Goal: Task Accomplishment & Management: Complete application form

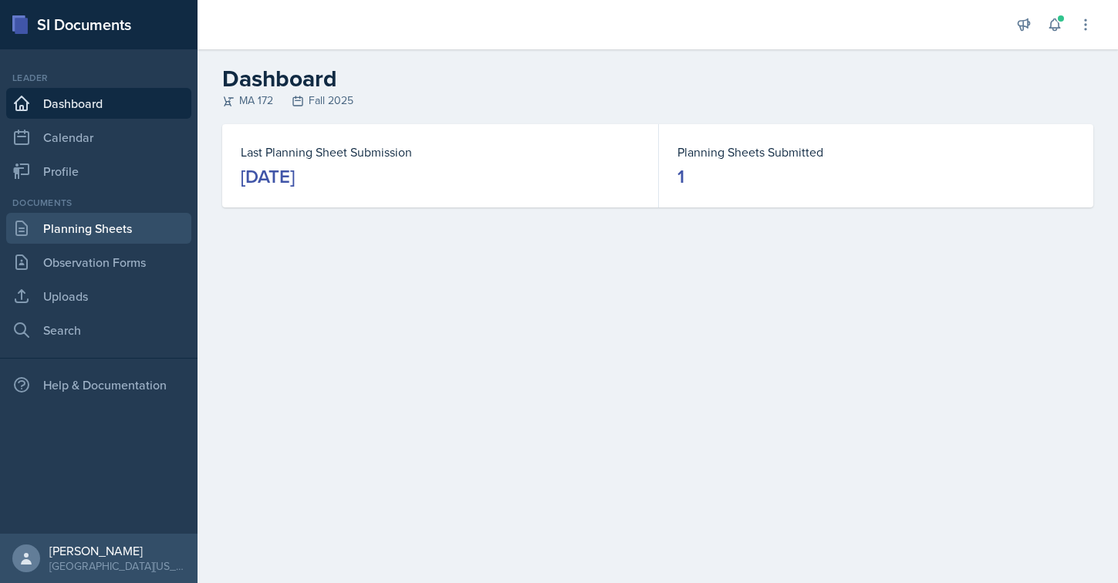
click at [84, 238] on link "Planning Sheets" at bounding box center [98, 228] width 185 height 31
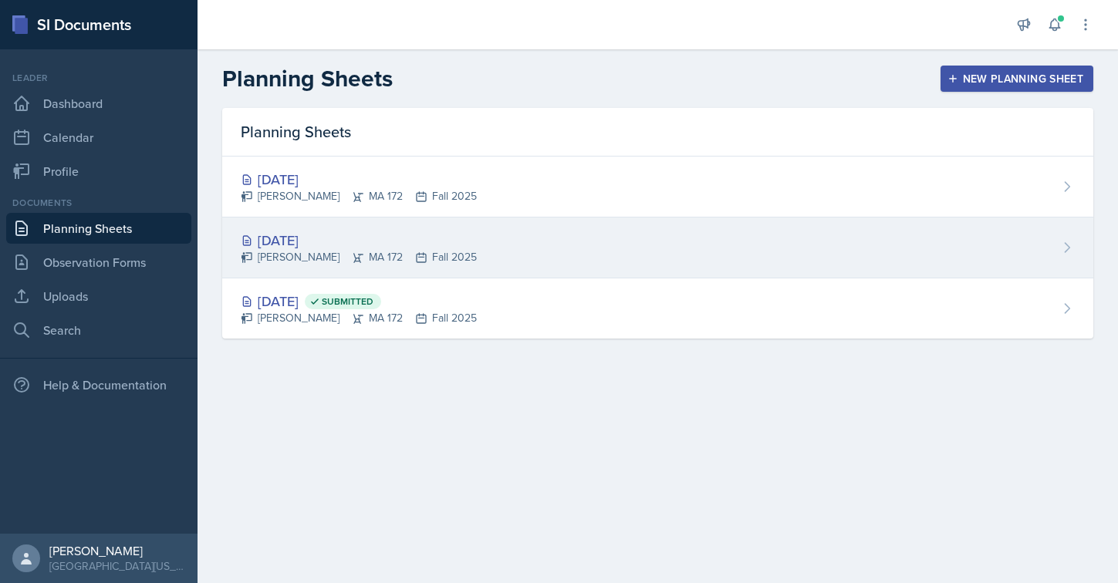
click at [331, 244] on div "[DATE]" at bounding box center [359, 240] width 236 height 21
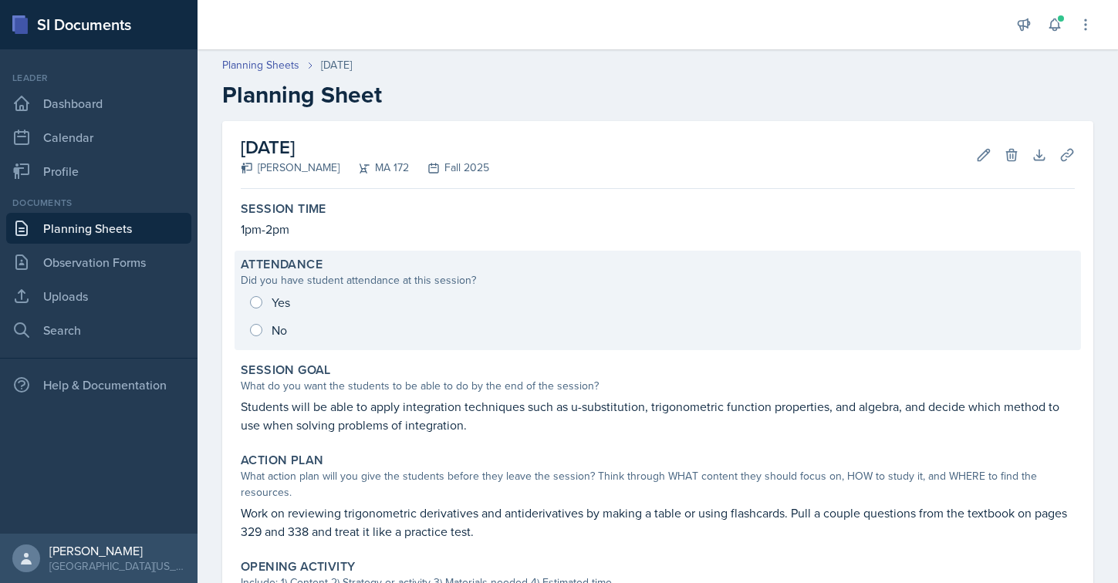
click at [331, 289] on div "Yes No" at bounding box center [658, 316] width 834 height 56
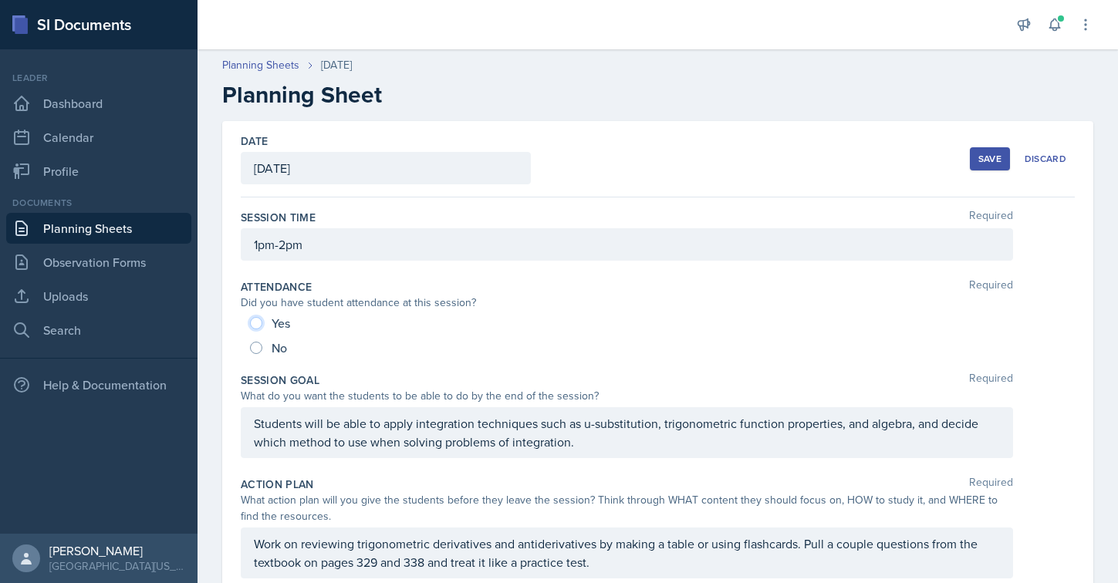
click at [259, 320] on input "Yes" at bounding box center [256, 323] width 12 height 12
radio input "true"
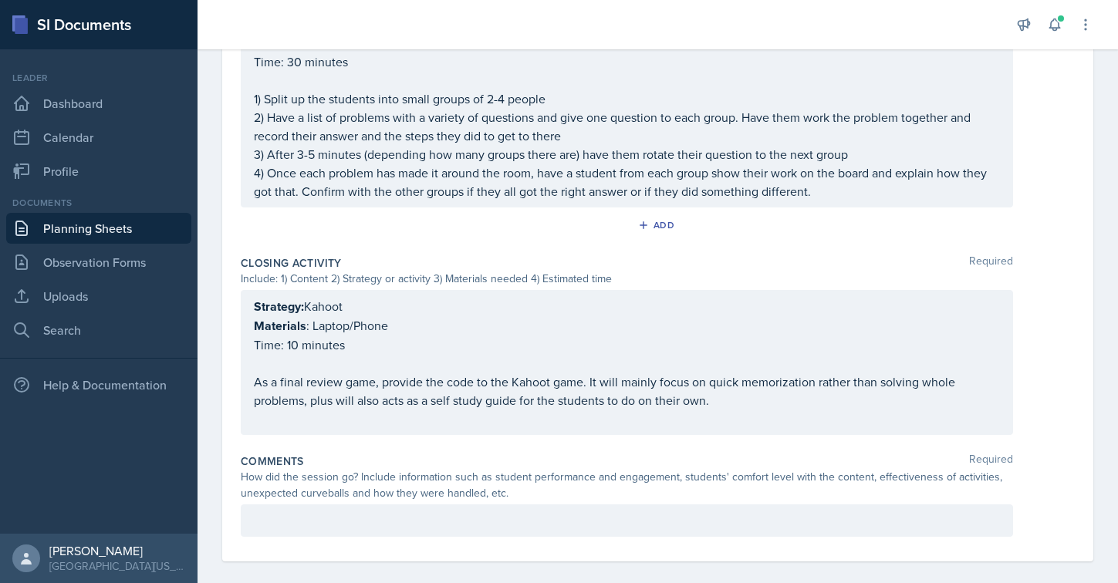
scroll to position [1022, 0]
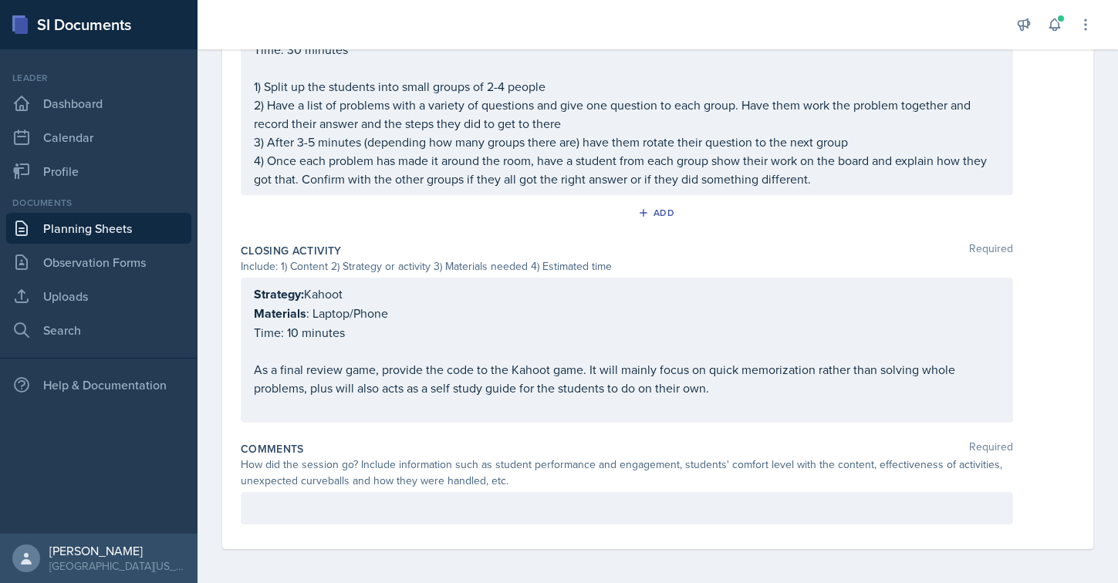
click at [308, 514] on p at bounding box center [627, 508] width 746 height 19
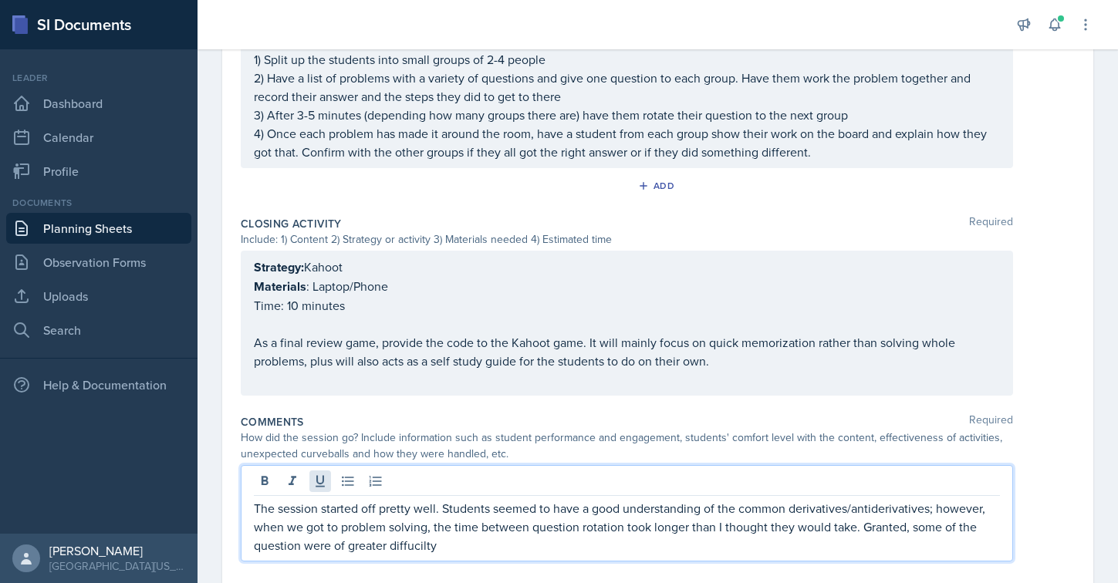
scroll to position [1086, 0]
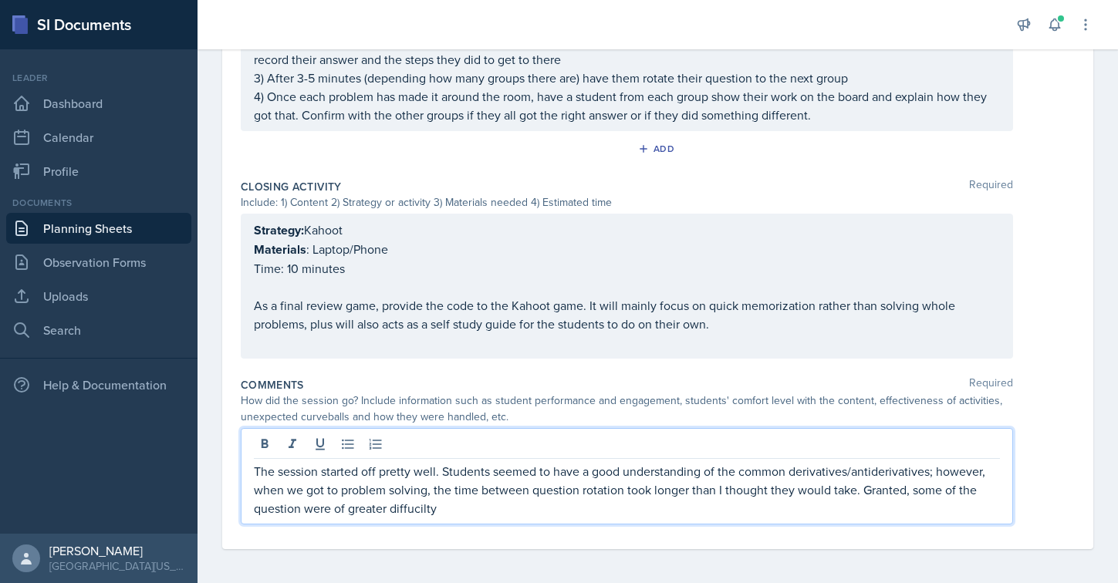
click at [406, 504] on p "The session started off pretty well. Students seemed to have a good understandi…" at bounding box center [627, 490] width 746 height 56
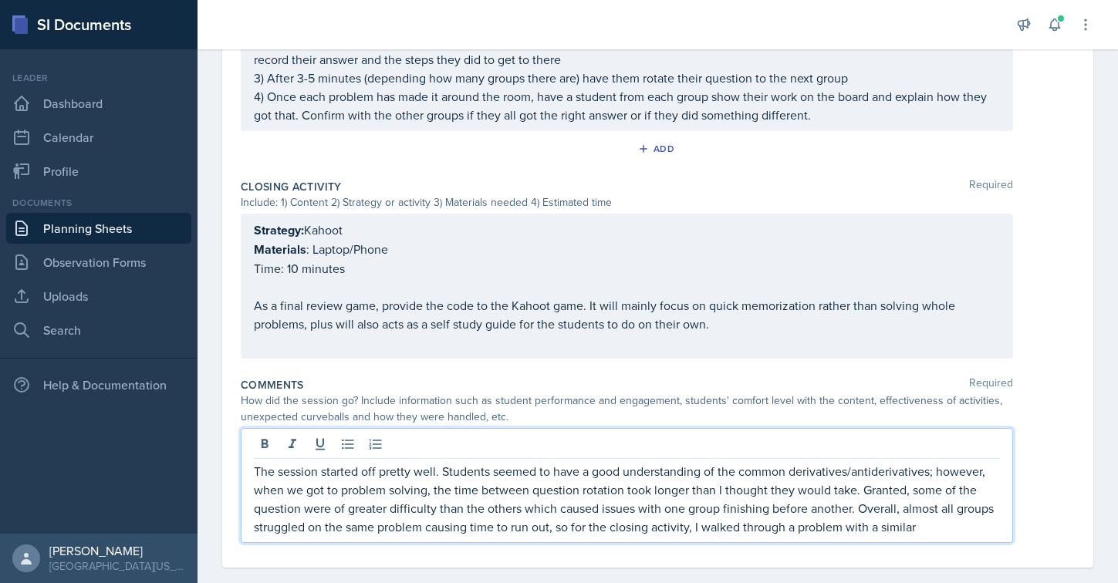
click at [877, 519] on p "The session started off pretty well. Students seemed to have a good understandi…" at bounding box center [627, 499] width 746 height 74
click at [924, 523] on p "The session started off pretty well. Students seemed to have a good understandi…" at bounding box center [627, 499] width 746 height 74
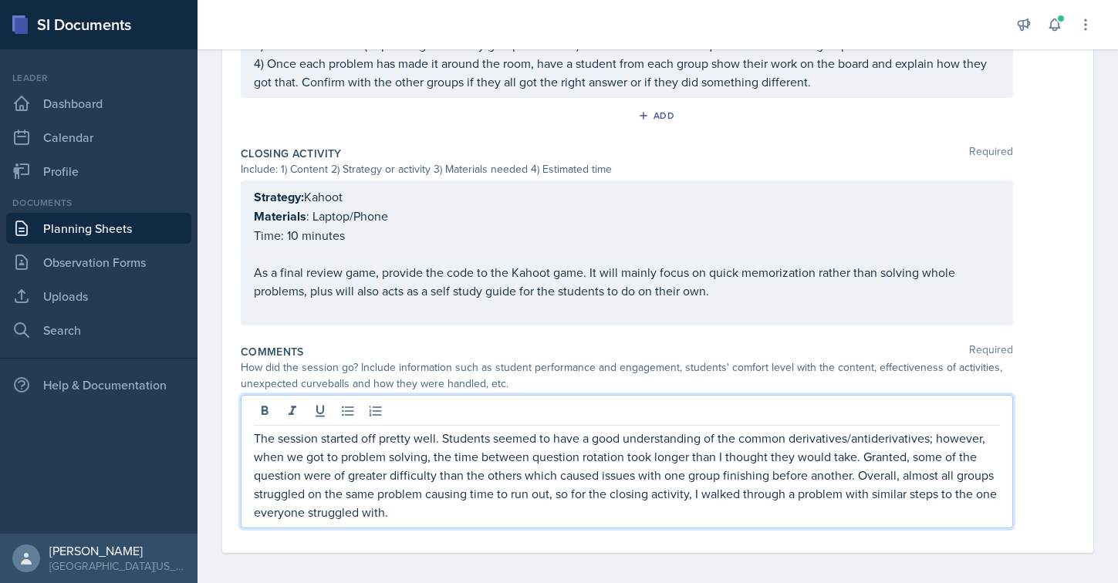
scroll to position [1123, 0]
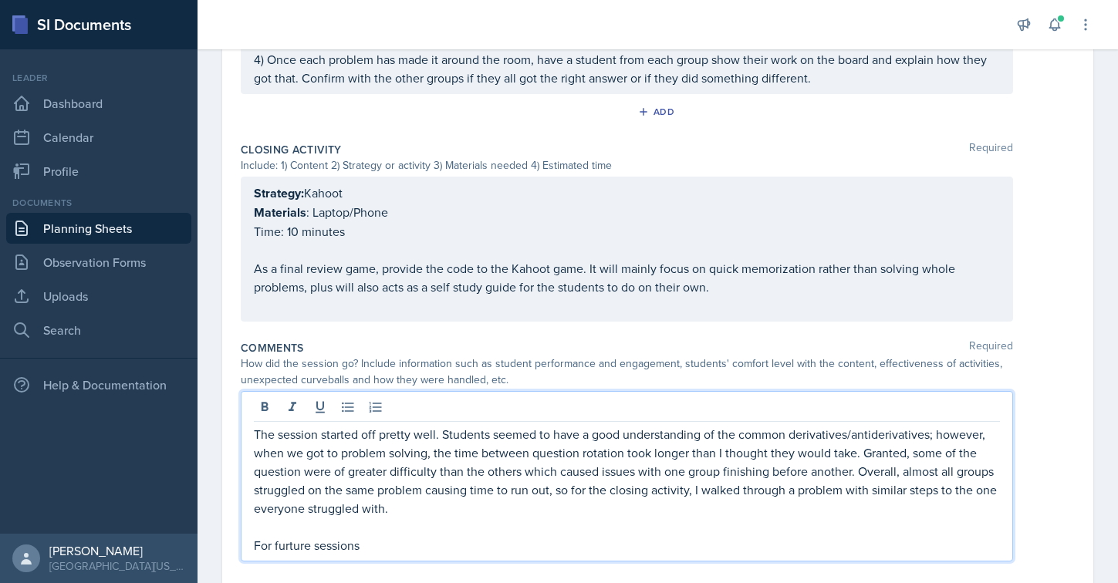
click at [287, 548] on p "For furture sessions" at bounding box center [627, 545] width 746 height 19
click at [359, 546] on p "For future sessions" at bounding box center [627, 545] width 746 height 19
click at [450, 542] on p "For future sessions, make sure probelm diffiuclty is spread evenly" at bounding box center [627, 545] width 746 height 19
click at [609, 537] on p "For future sessions, make sure problem difficulty is spread evenly" at bounding box center [627, 545] width 746 height 19
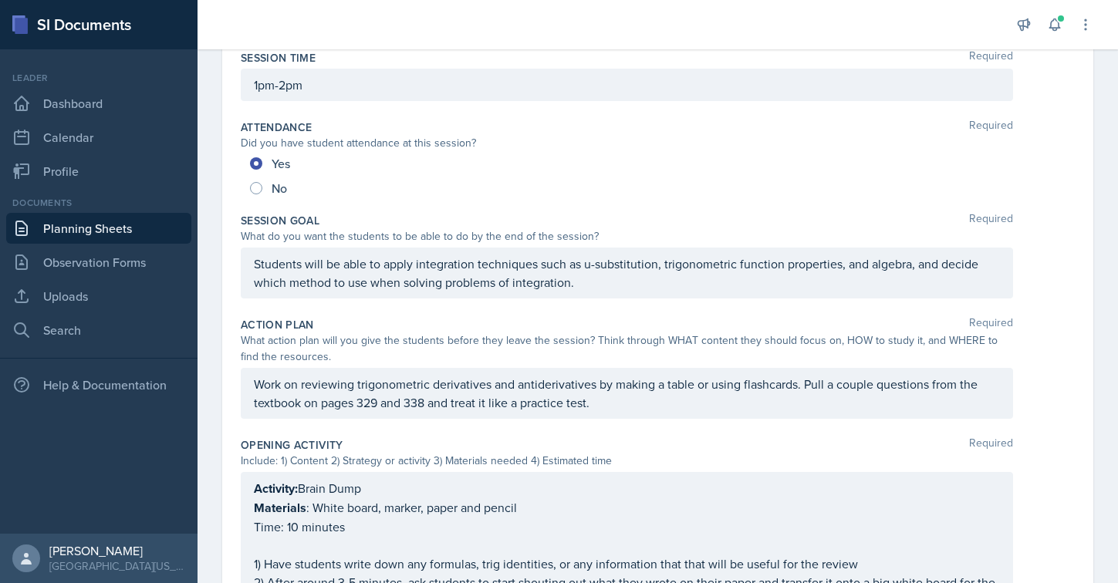
scroll to position [0, 0]
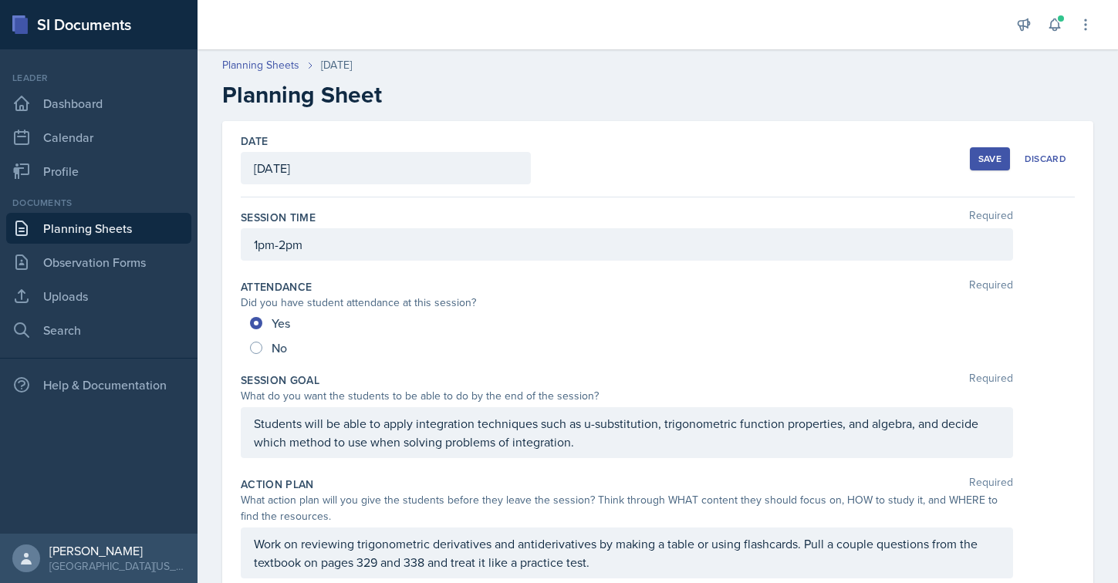
click at [990, 153] on div "Save" at bounding box center [989, 159] width 23 height 12
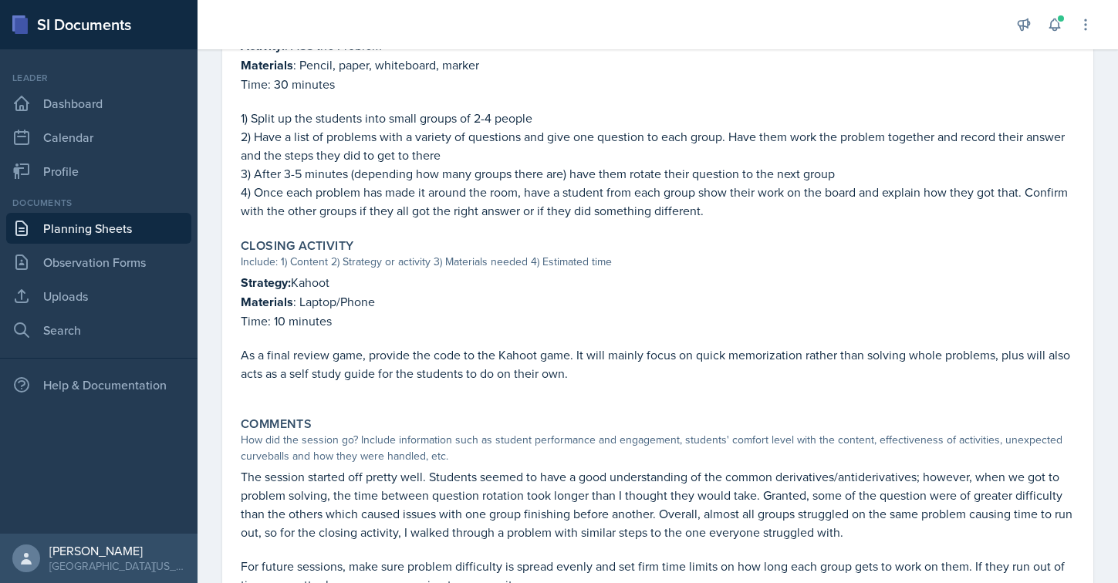
scroll to position [1030, 0]
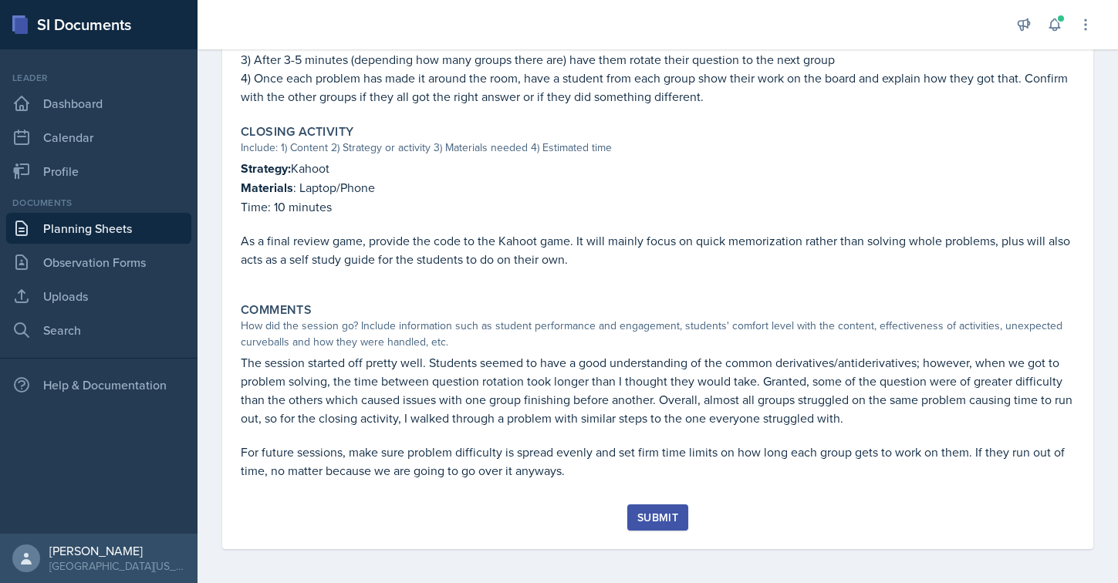
click at [667, 517] on div "Submit" at bounding box center [657, 517] width 41 height 12
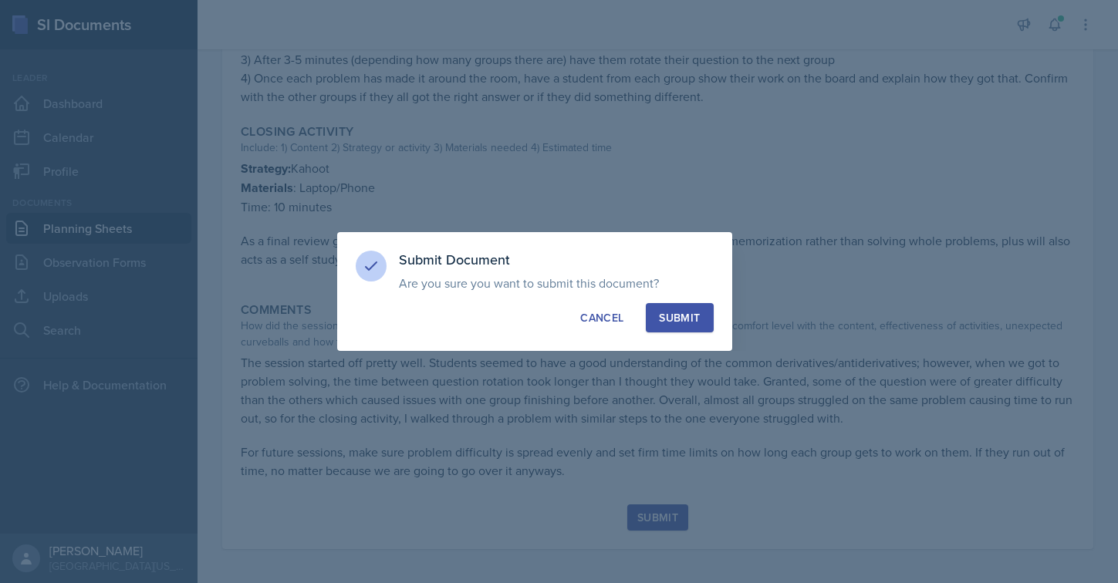
click at [696, 317] on div "Submit" at bounding box center [679, 317] width 41 height 15
radio input "true"
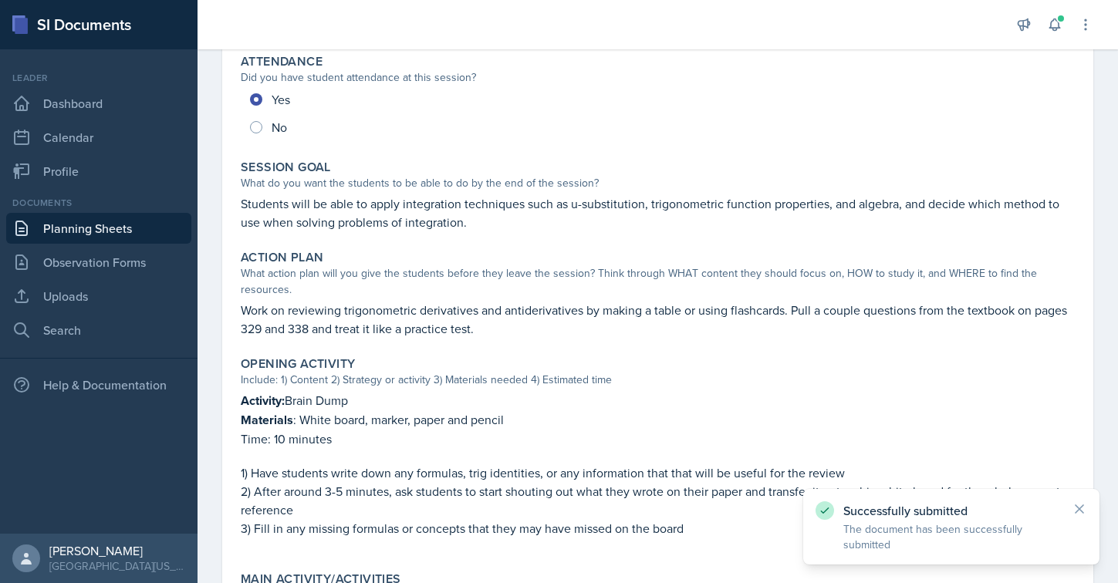
scroll to position [0, 0]
